Goal: Task Accomplishment & Management: Manage account settings

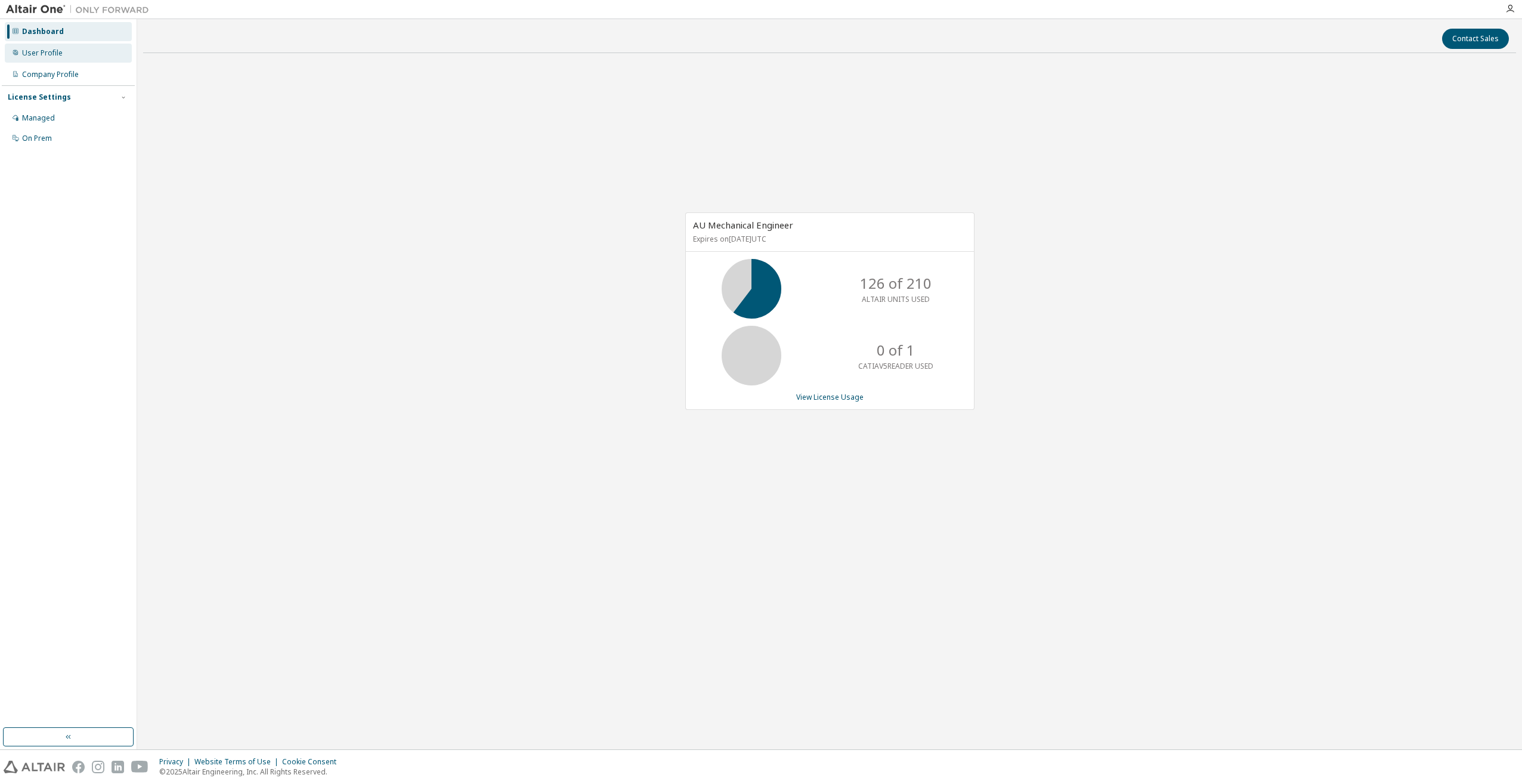
click at [50, 55] on div "User Profile" at bounding box center [42, 53] width 40 height 9
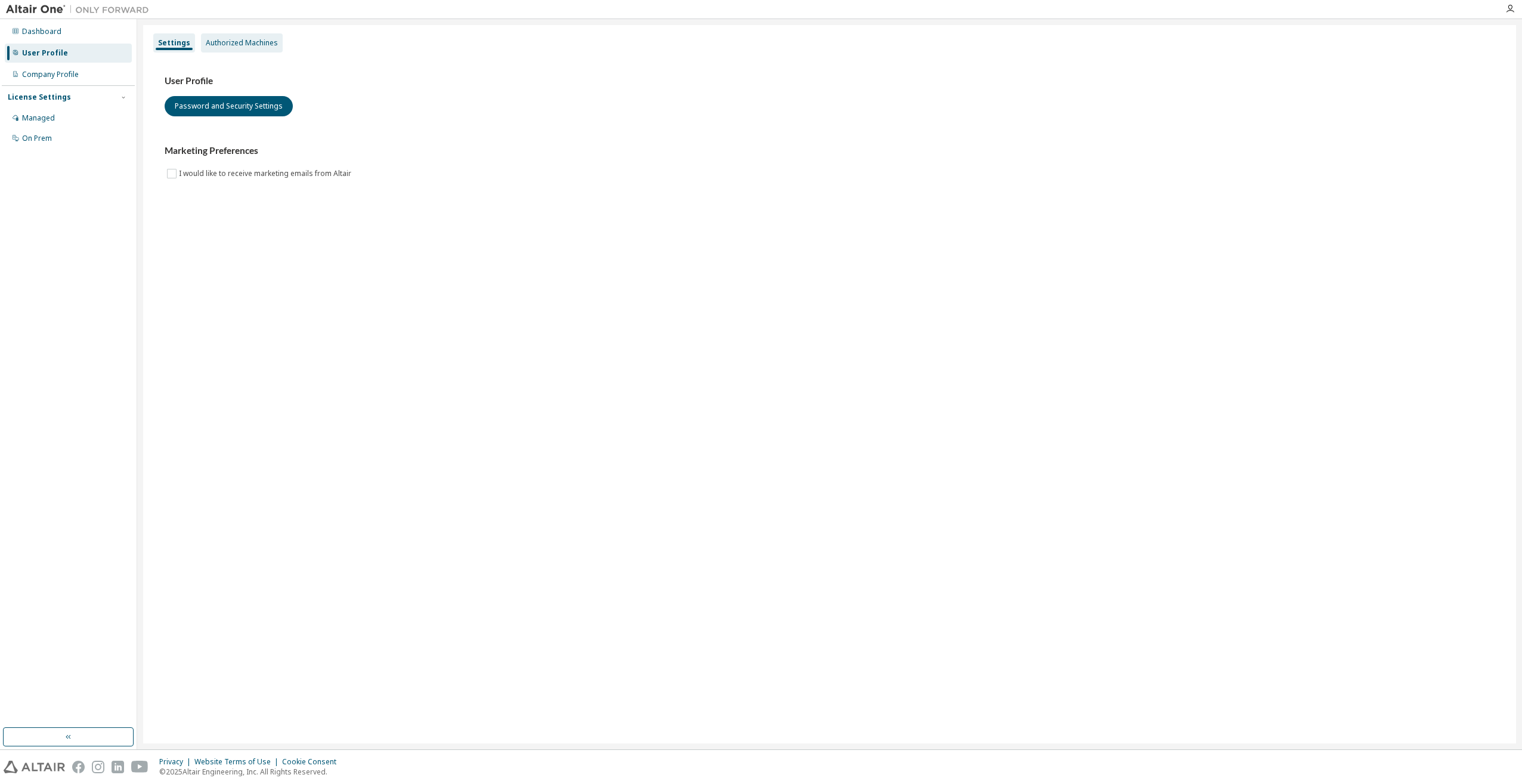
click at [250, 40] on div "Authorized Machines" at bounding box center [242, 43] width 72 height 9
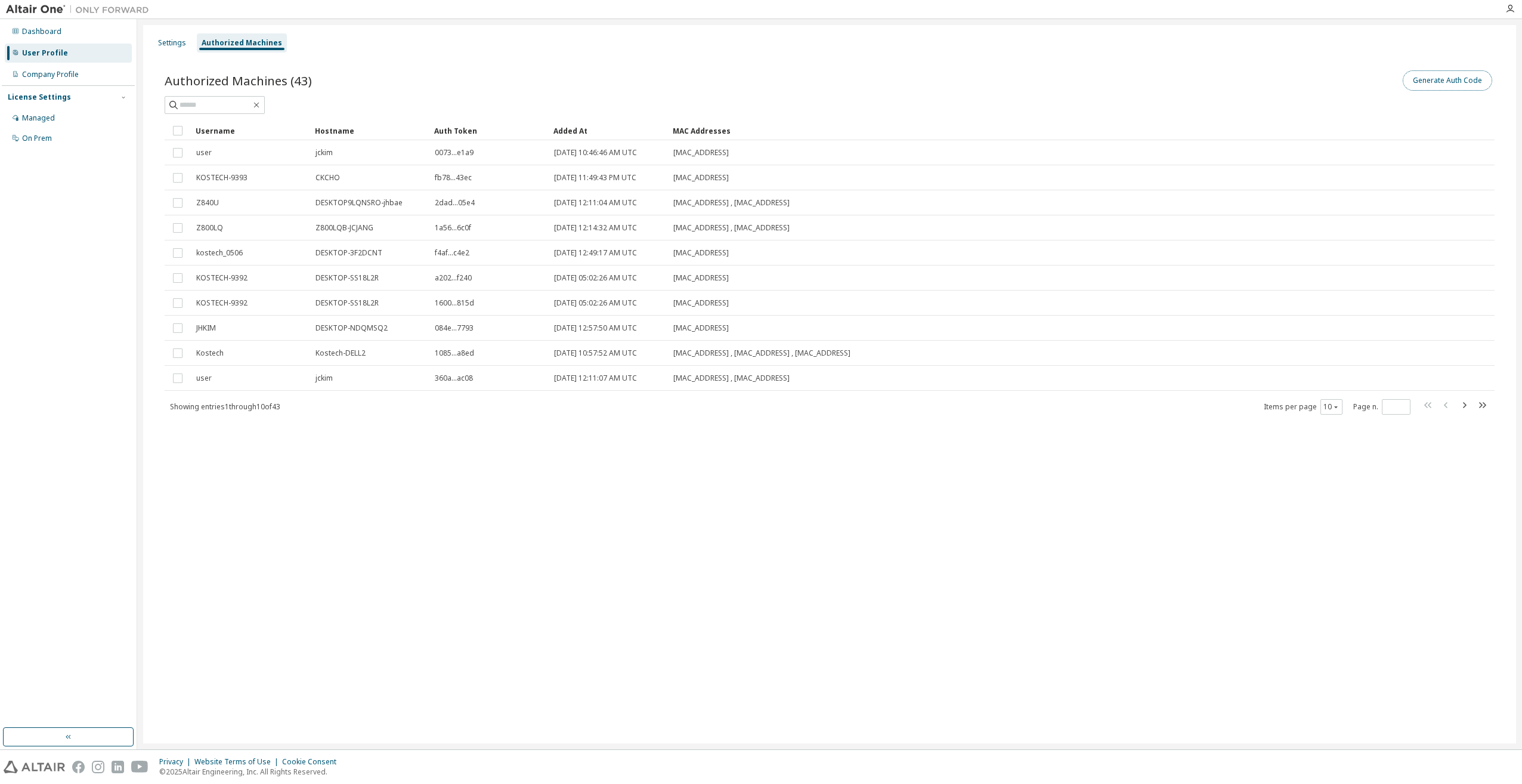
click at [1451, 81] on button "Generate Auth Code" at bounding box center [1448, 80] width 90 height 21
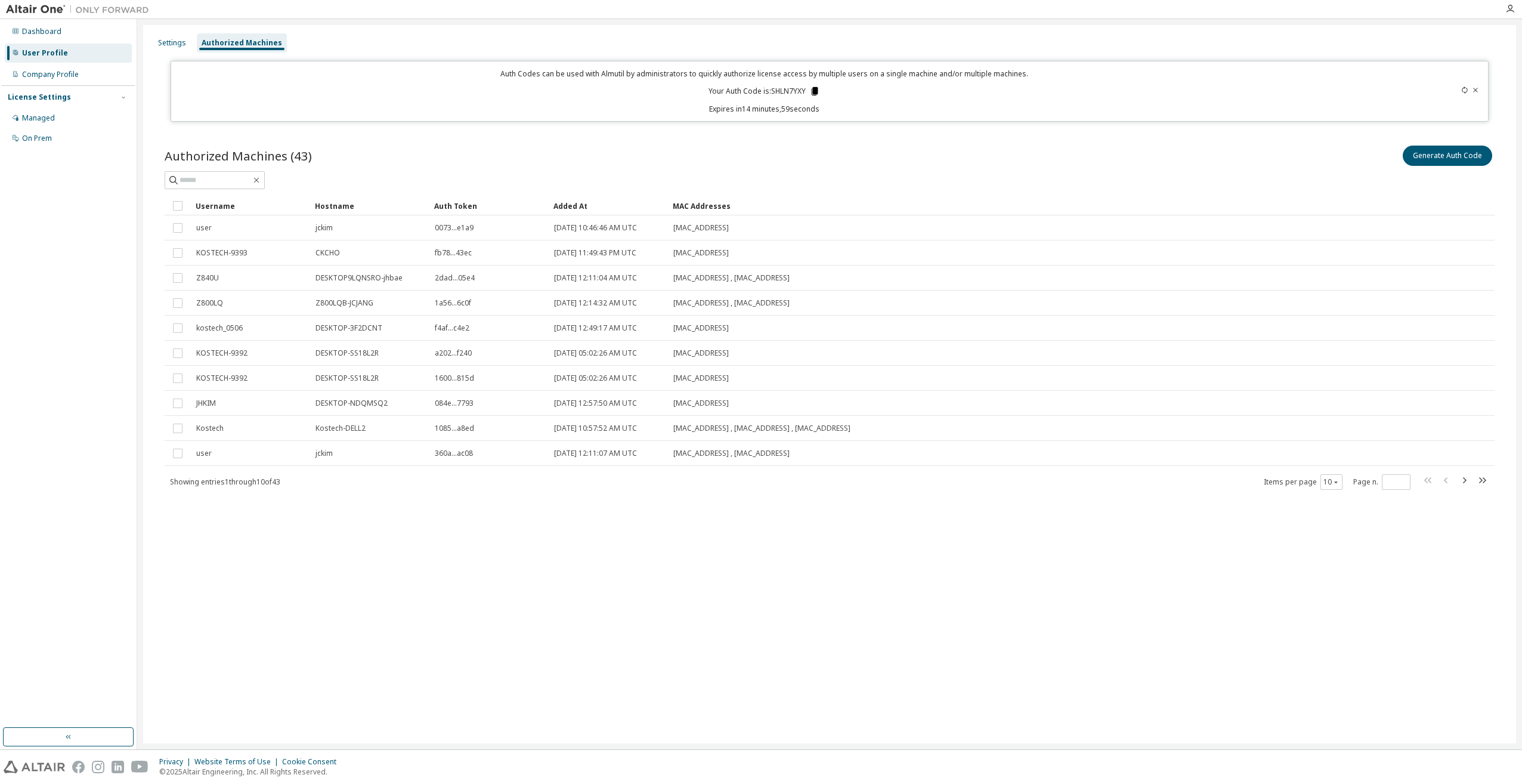
click at [816, 90] on icon at bounding box center [815, 91] width 7 height 9
click at [1255, 656] on div "Settings Authorized Machines Auth Codes can be used with Almutil by administrat…" at bounding box center [829, 384] width 1373 height 718
click at [1215, 660] on div "Settings Authorized Machines Auth Codes can be used with Almutil by administrat…" at bounding box center [829, 384] width 1373 height 718
